Goal: Use online tool/utility: Utilize a website feature to perform a specific function

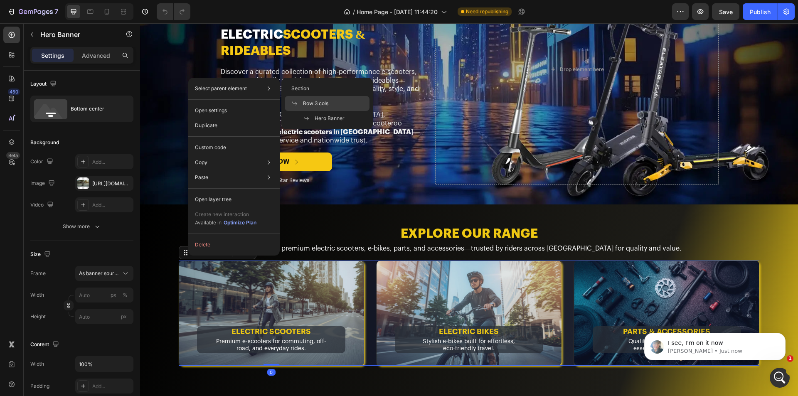
click at [320, 102] on span "Row 3 cols" at bounding box center [315, 103] width 25 height 7
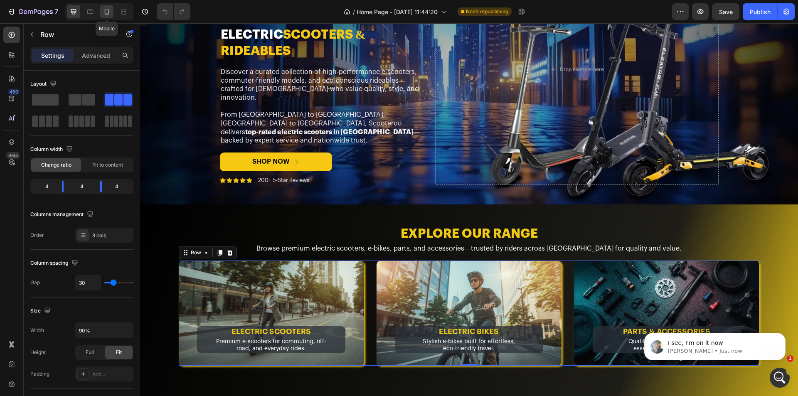
click at [111, 16] on div at bounding box center [106, 11] width 13 height 13
type input "100%"
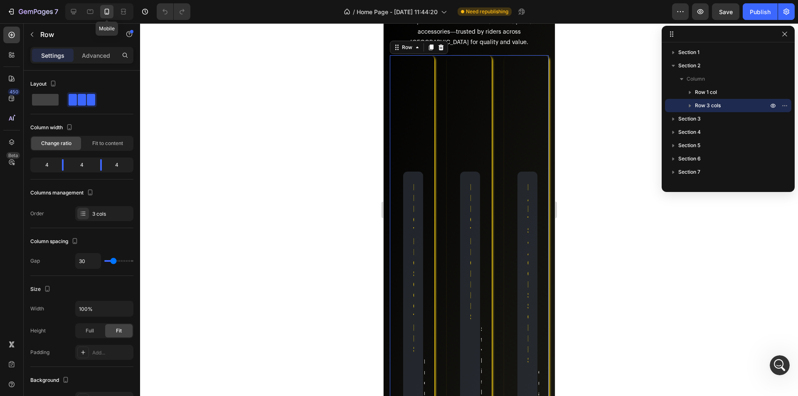
scroll to position [312, 0]
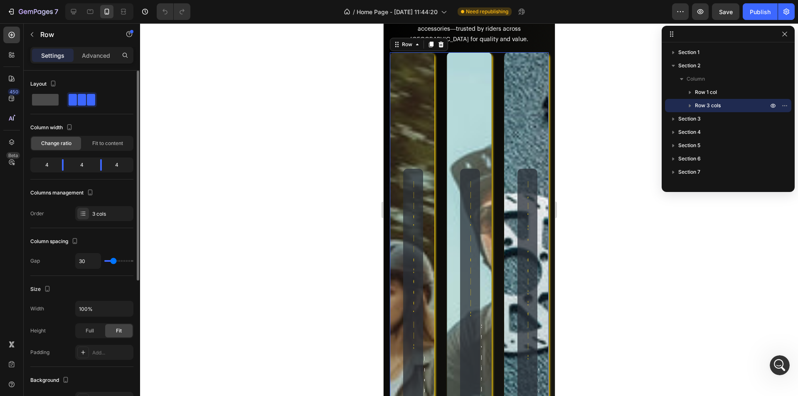
click at [48, 103] on span at bounding box center [45, 100] width 27 height 12
type input "0"
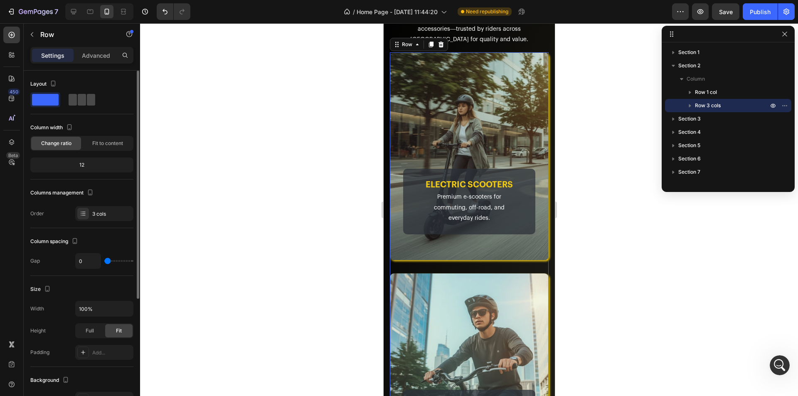
click at [78, 103] on span at bounding box center [82, 100] width 8 height 12
type input "30"
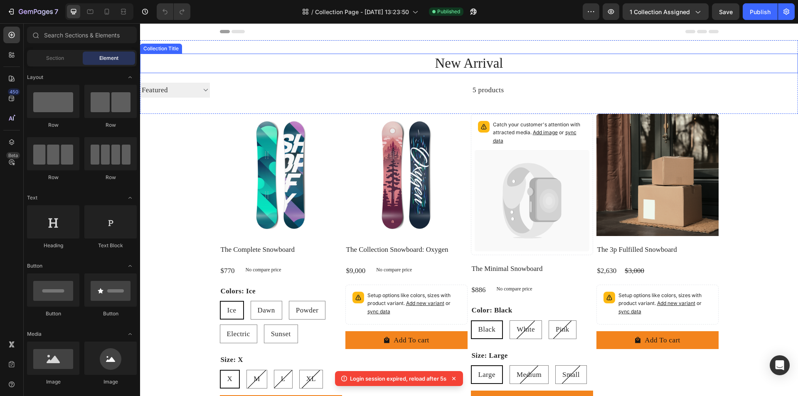
click at [223, 54] on h2 "New Arrival" at bounding box center [469, 64] width 658 height 20
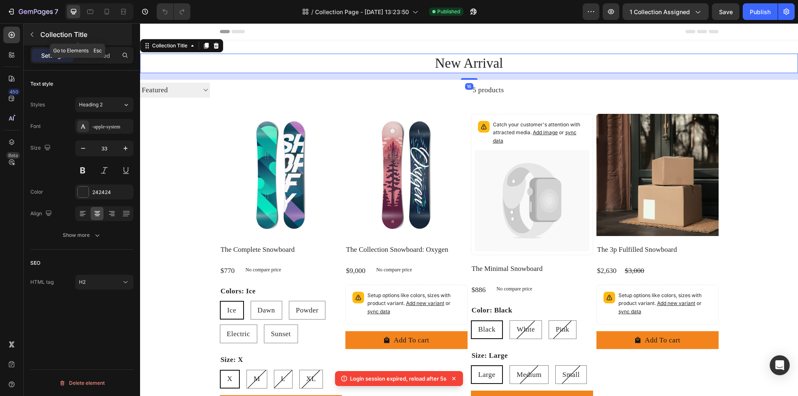
click at [31, 32] on icon "button" at bounding box center [32, 34] width 7 height 7
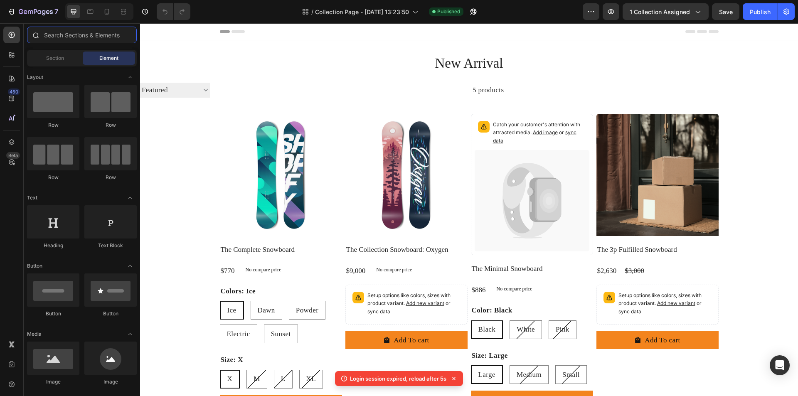
click at [72, 35] on input "text" at bounding box center [82, 35] width 110 height 17
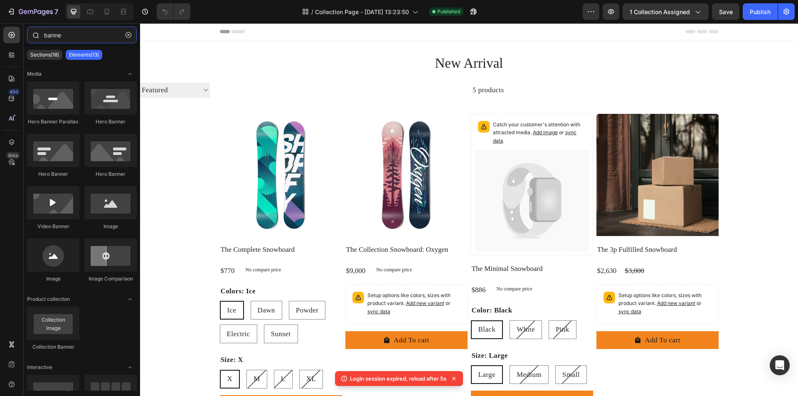
type input "banner"
